Goal: Task Accomplishment & Management: Manage account settings

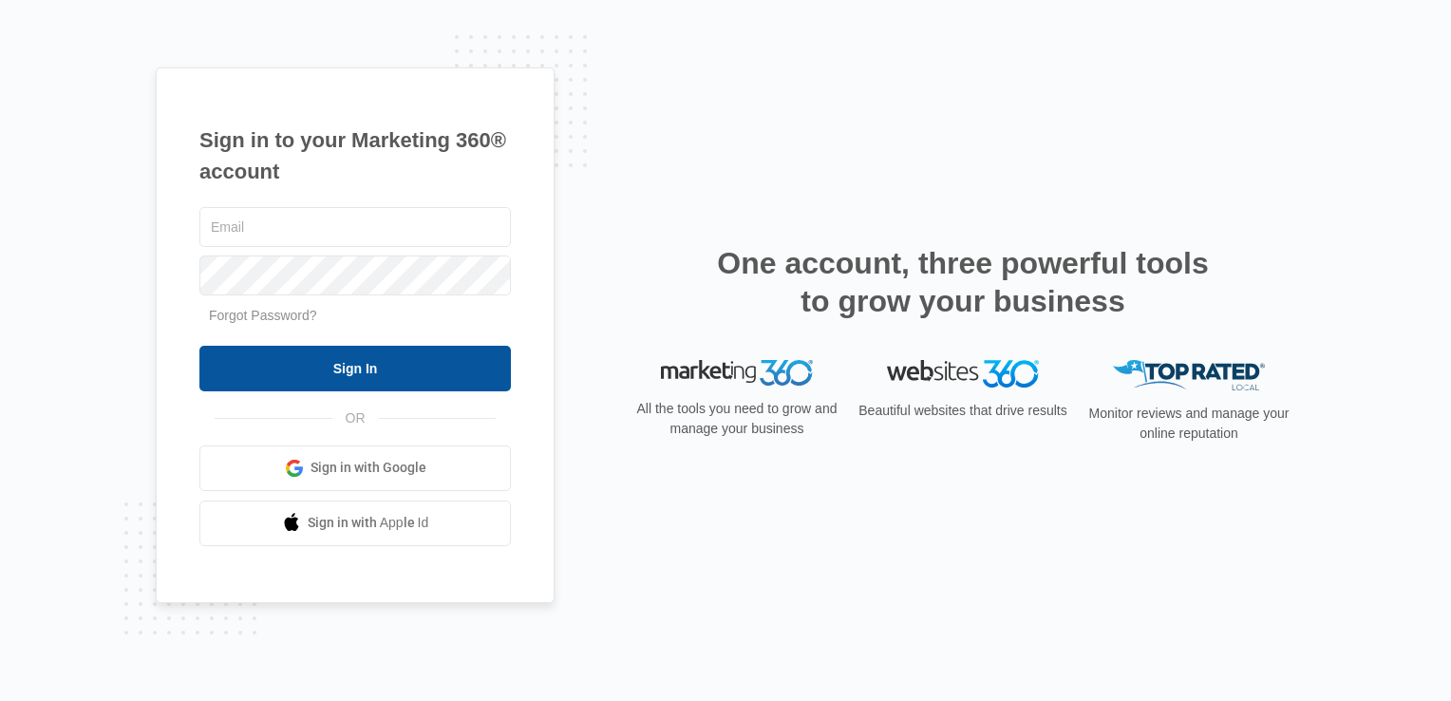
type input "[EMAIL_ADDRESS][DOMAIN_NAME]"
click at [410, 371] on input "Sign In" at bounding box center [354, 369] width 311 height 46
